Goal: Task Accomplishment & Management: Manage account settings

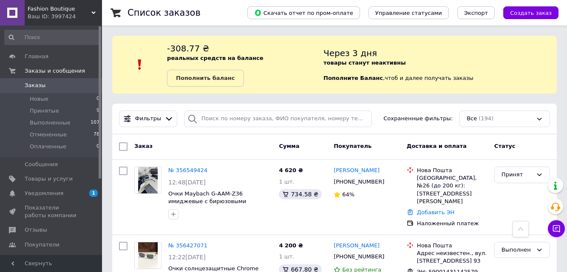
scroll to position [51, 0]
click at [178, 169] on link "№ 356549424" at bounding box center [187, 170] width 39 height 6
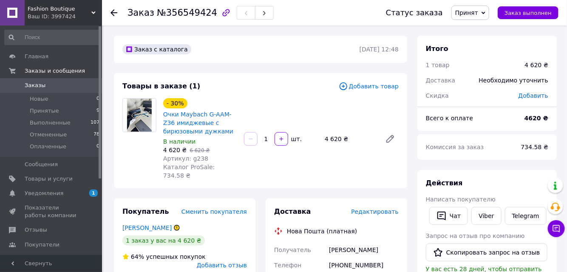
click at [30, 86] on span "Заказы" at bounding box center [35, 86] width 21 height 8
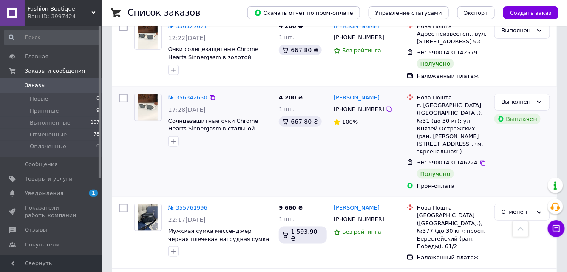
scroll to position [257, 0]
